Goal: Transaction & Acquisition: Purchase product/service

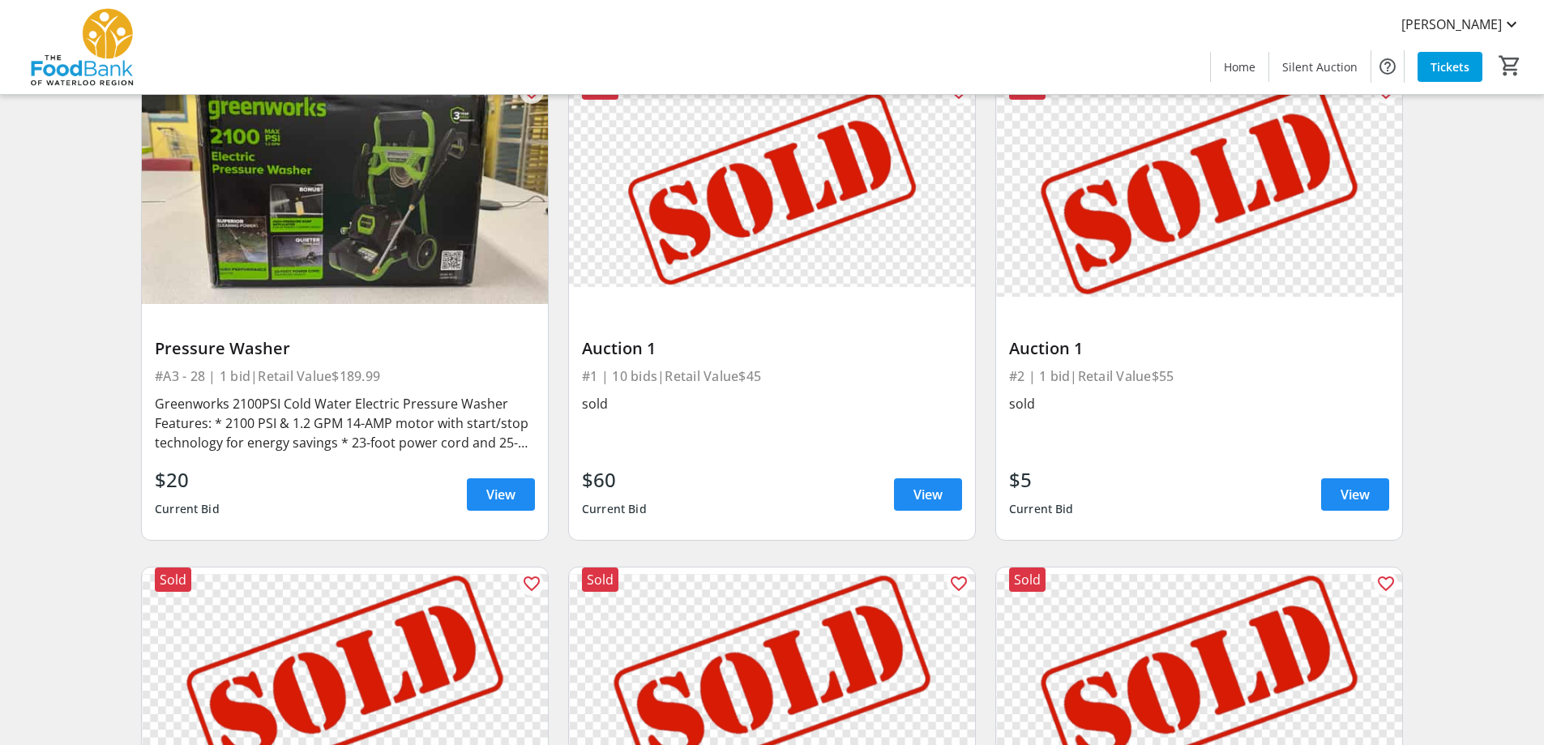
scroll to position [4619, 0]
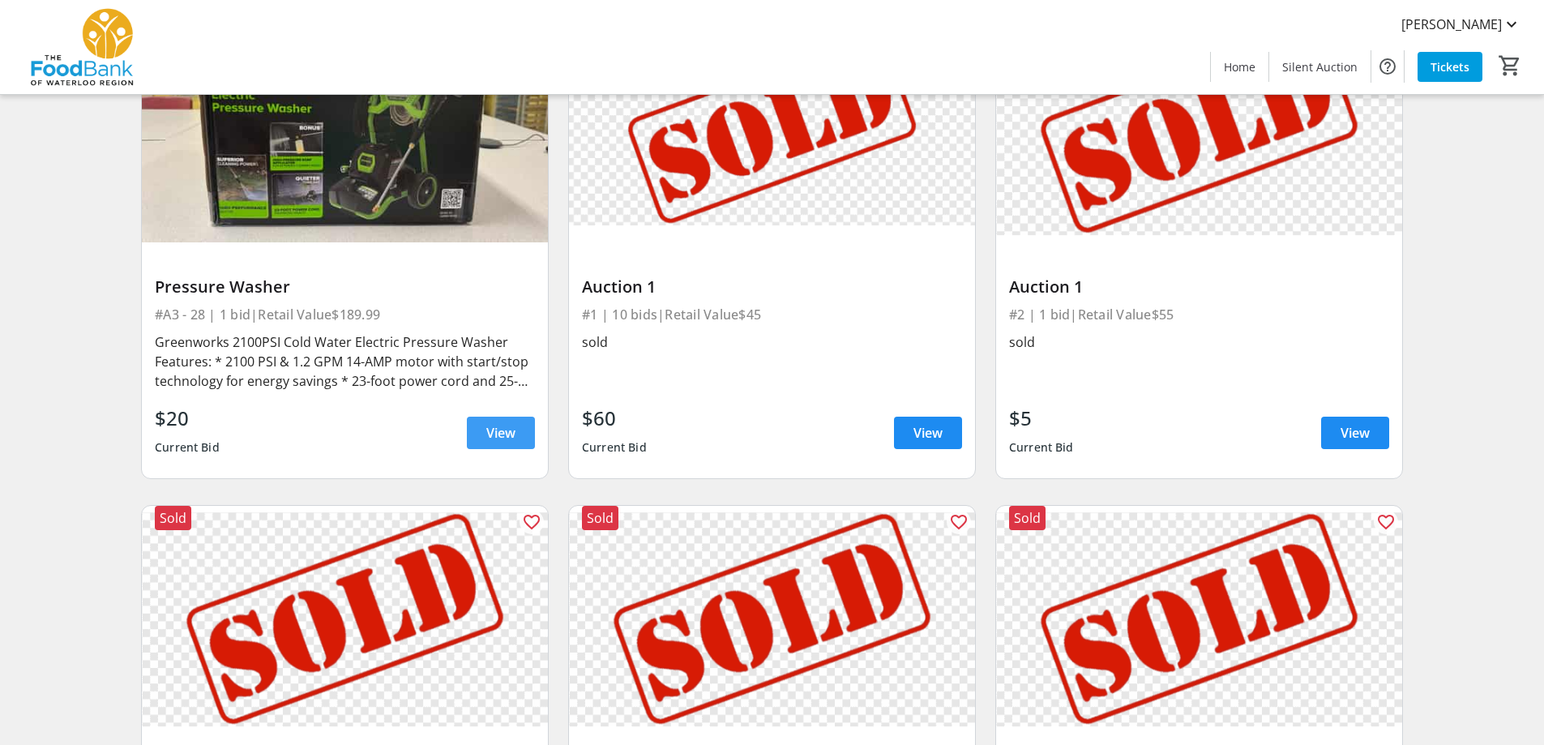
click at [481, 413] on span at bounding box center [501, 432] width 68 height 39
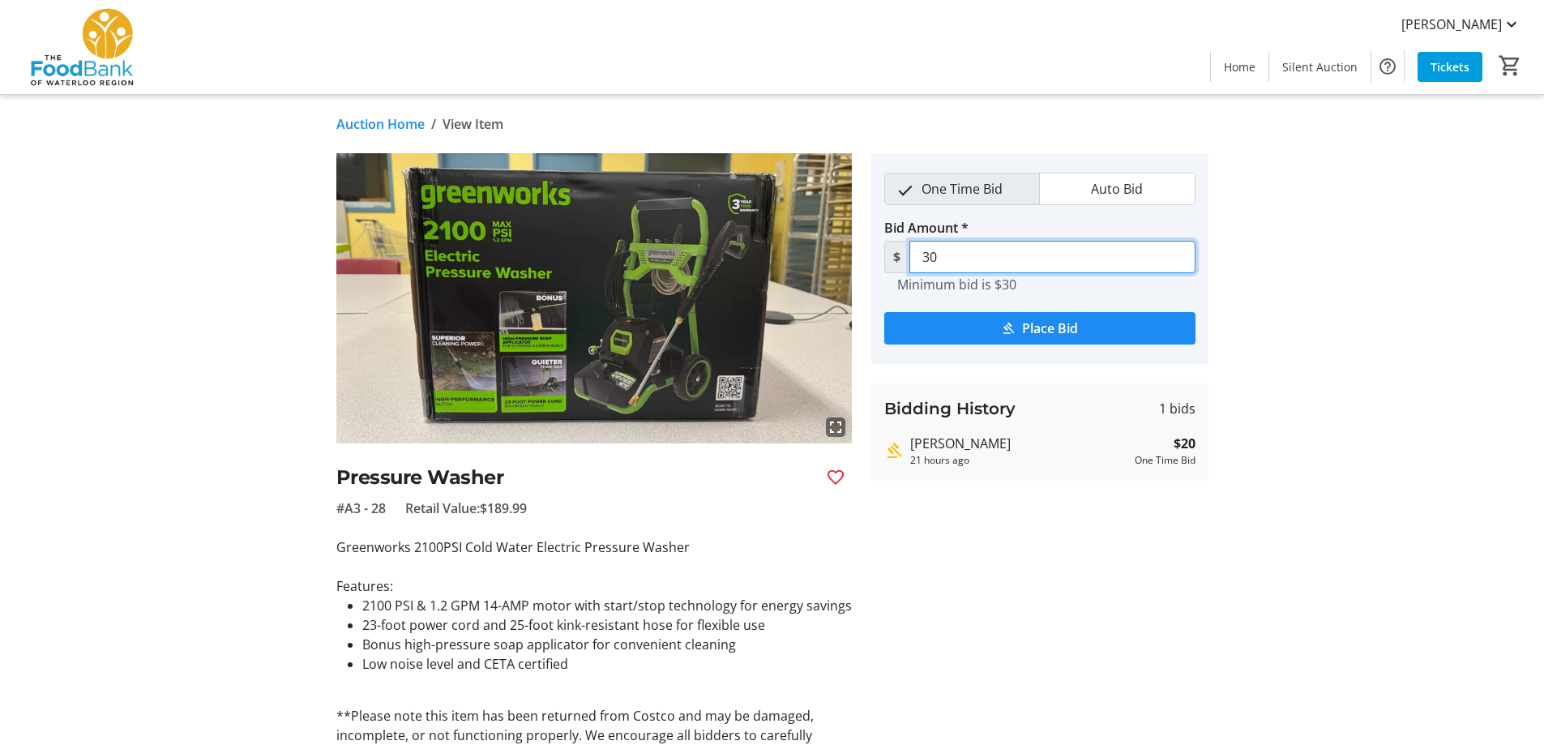
click at [1010, 254] on input "30" at bounding box center [1052, 257] width 286 height 32
click at [1310, 237] on tr-auction-item-details-ui "Auction Home / View Item fullscreen Pressure Washer #A3 - 28 Retail Value: $189…" at bounding box center [772, 470] width 1544 height 750
click at [1133, 324] on span "submit" at bounding box center [1039, 328] width 311 height 39
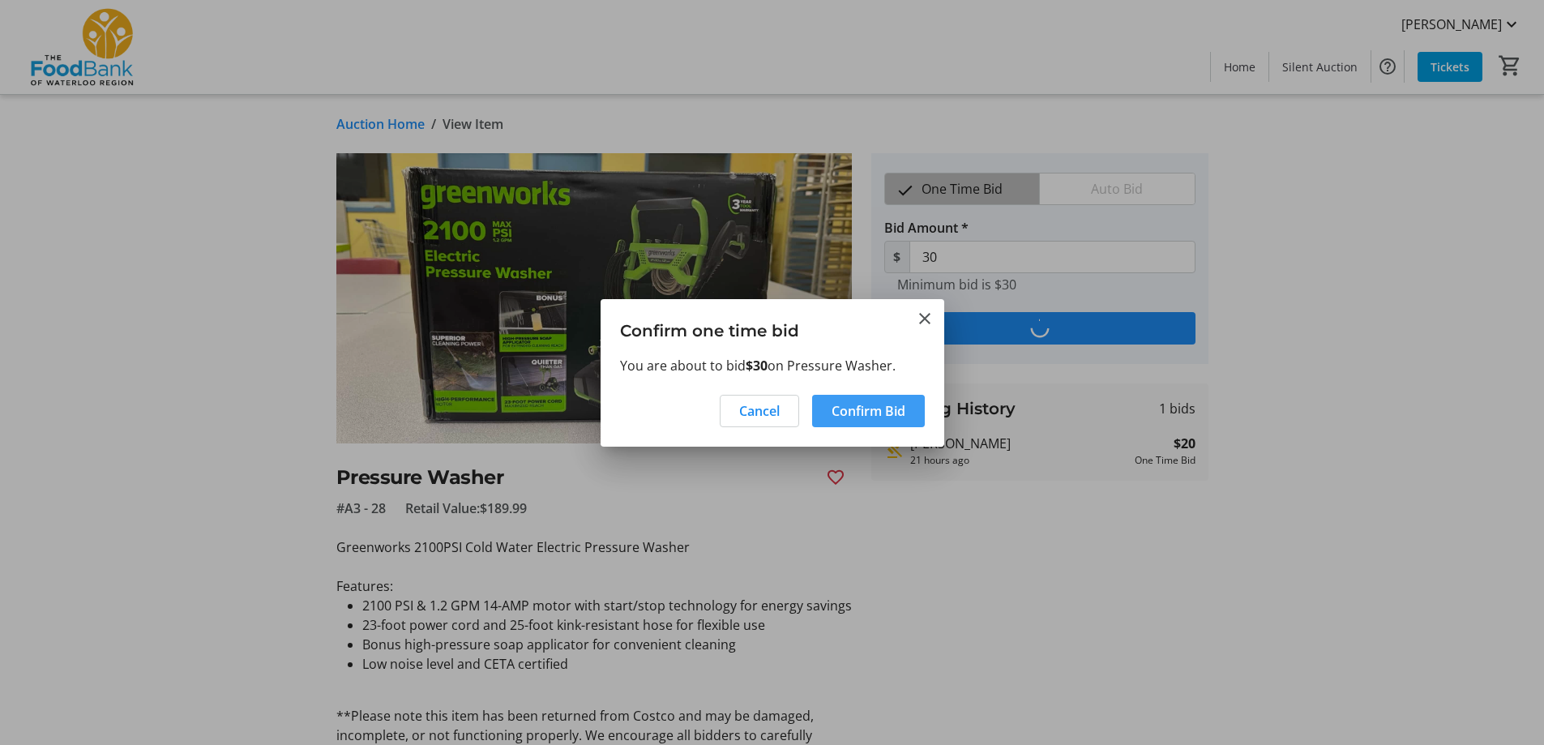
click at [890, 413] on span "Confirm Bid" at bounding box center [869, 410] width 74 height 19
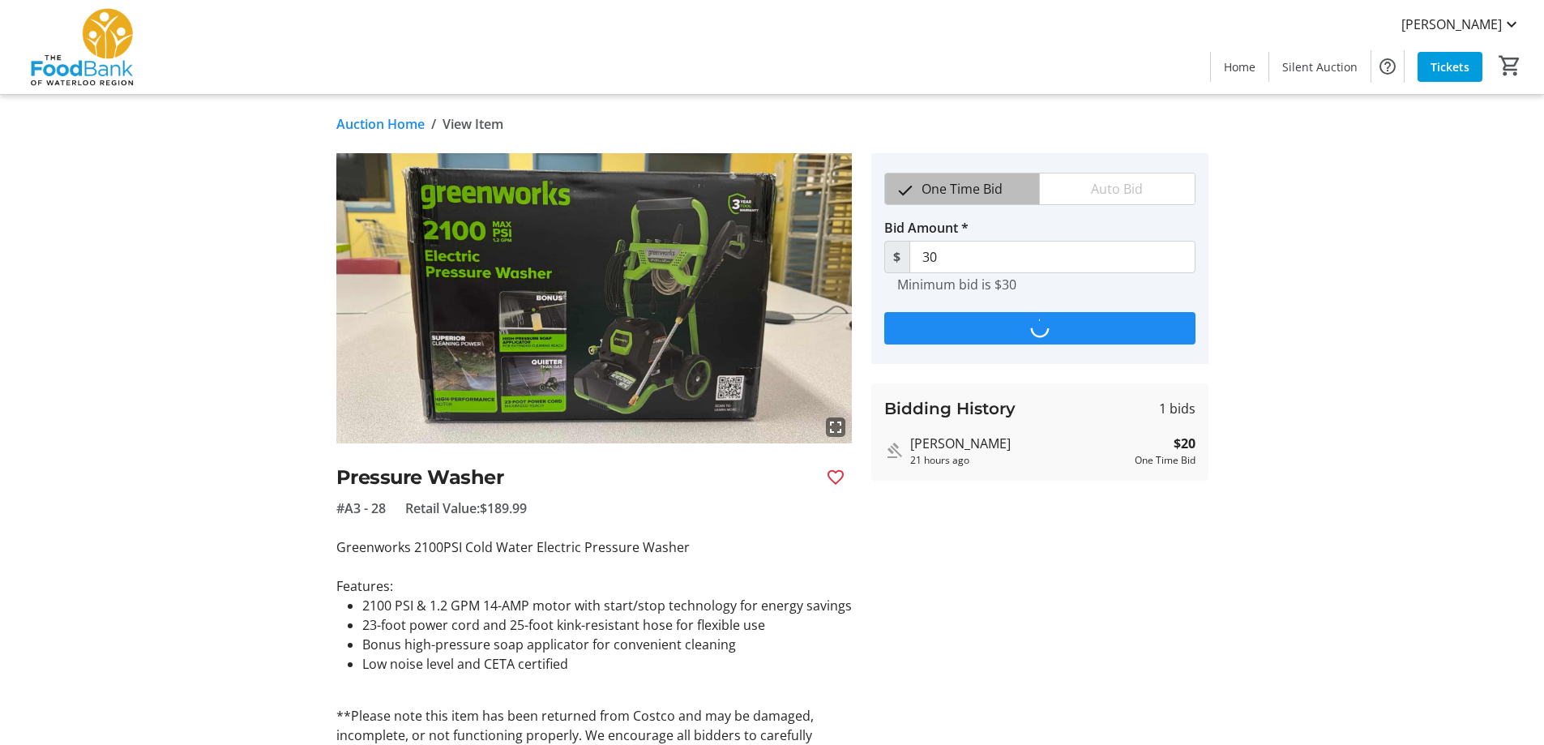
type input "40"
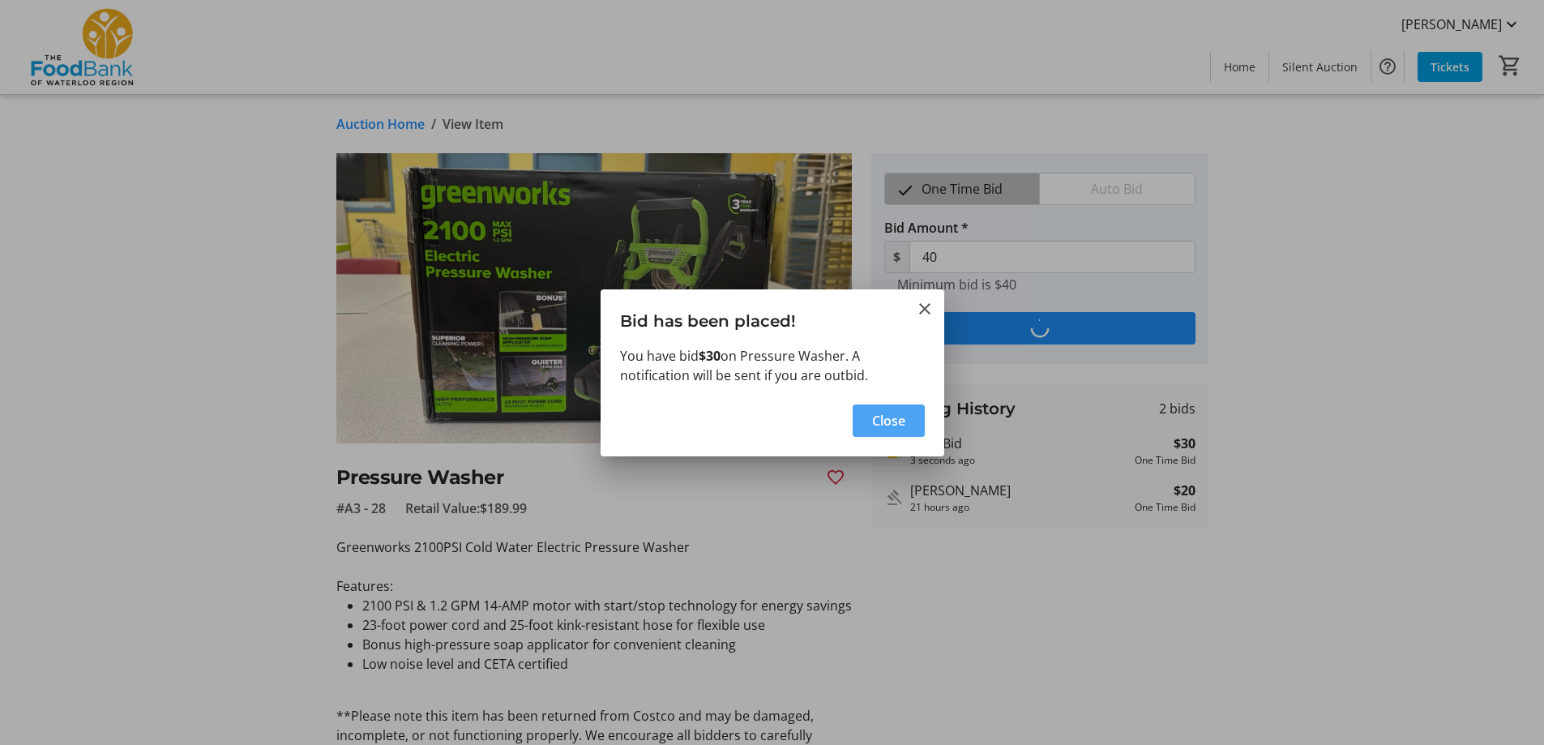
click at [904, 415] on span "Close" at bounding box center [888, 420] width 33 height 19
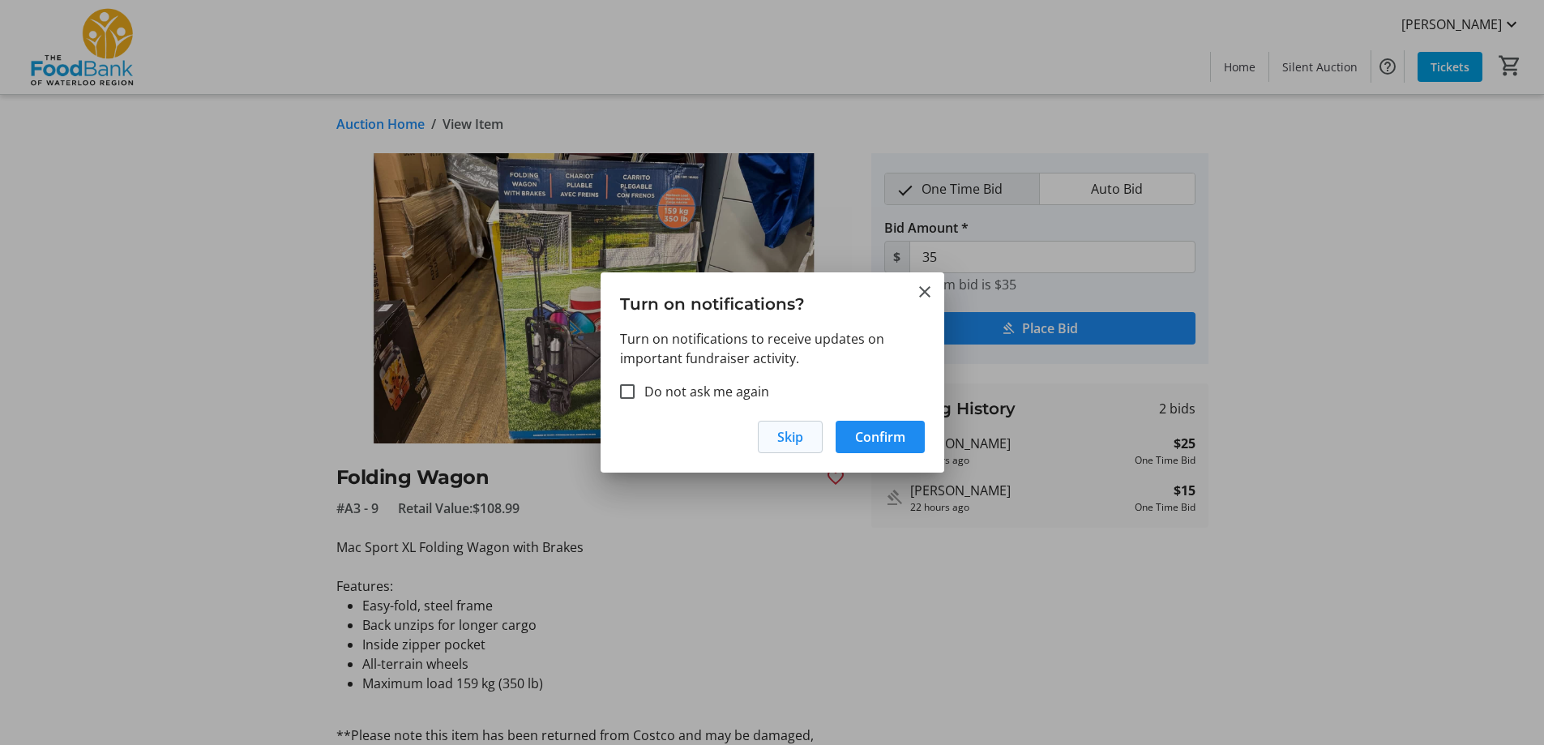
click at [785, 442] on span "Skip" at bounding box center [790, 436] width 26 height 19
